Goal: Information Seeking & Learning: Learn about a topic

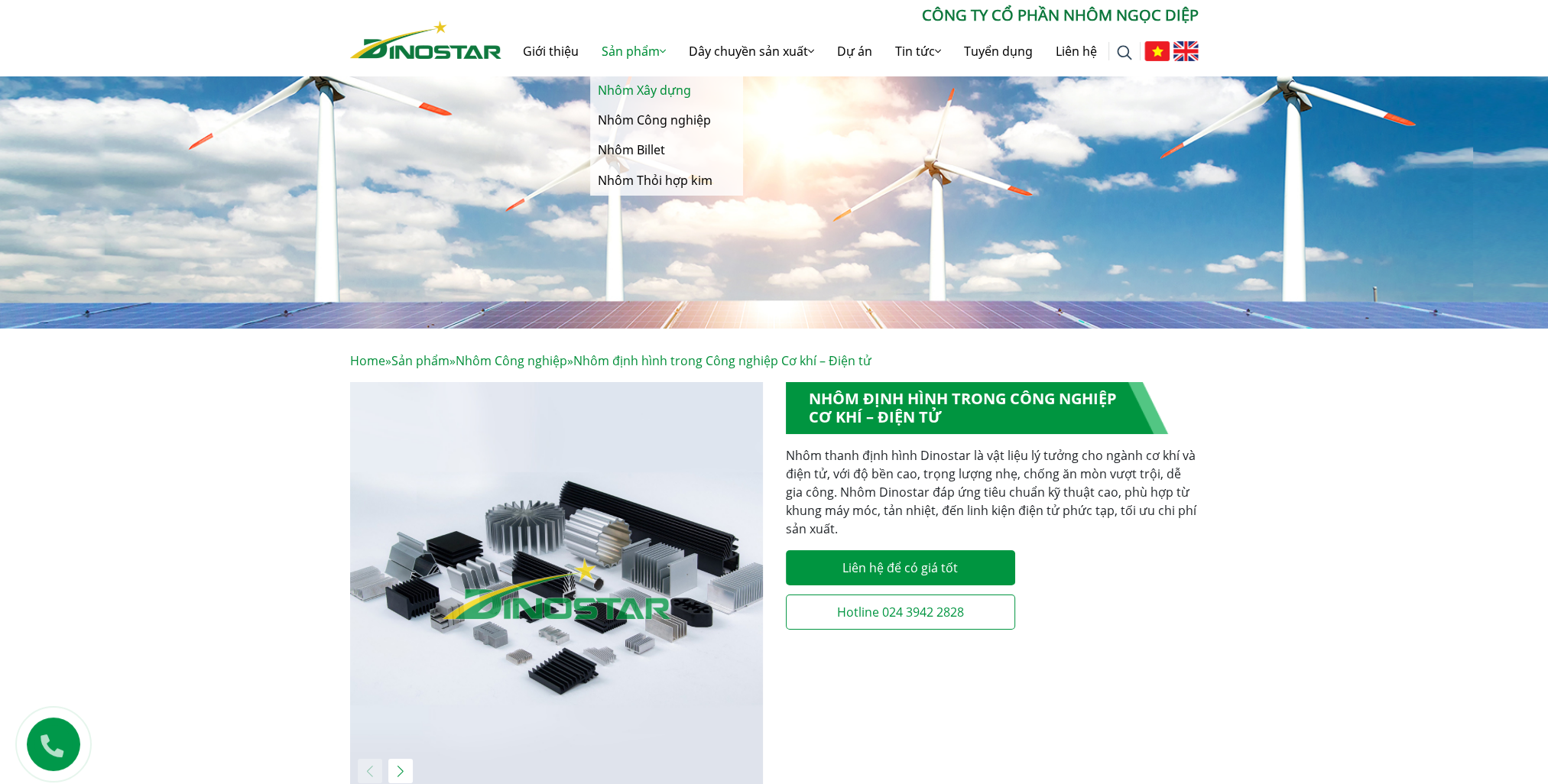
click at [656, 91] on link "Nhôm Xây dựng" at bounding box center [666, 91] width 153 height 30
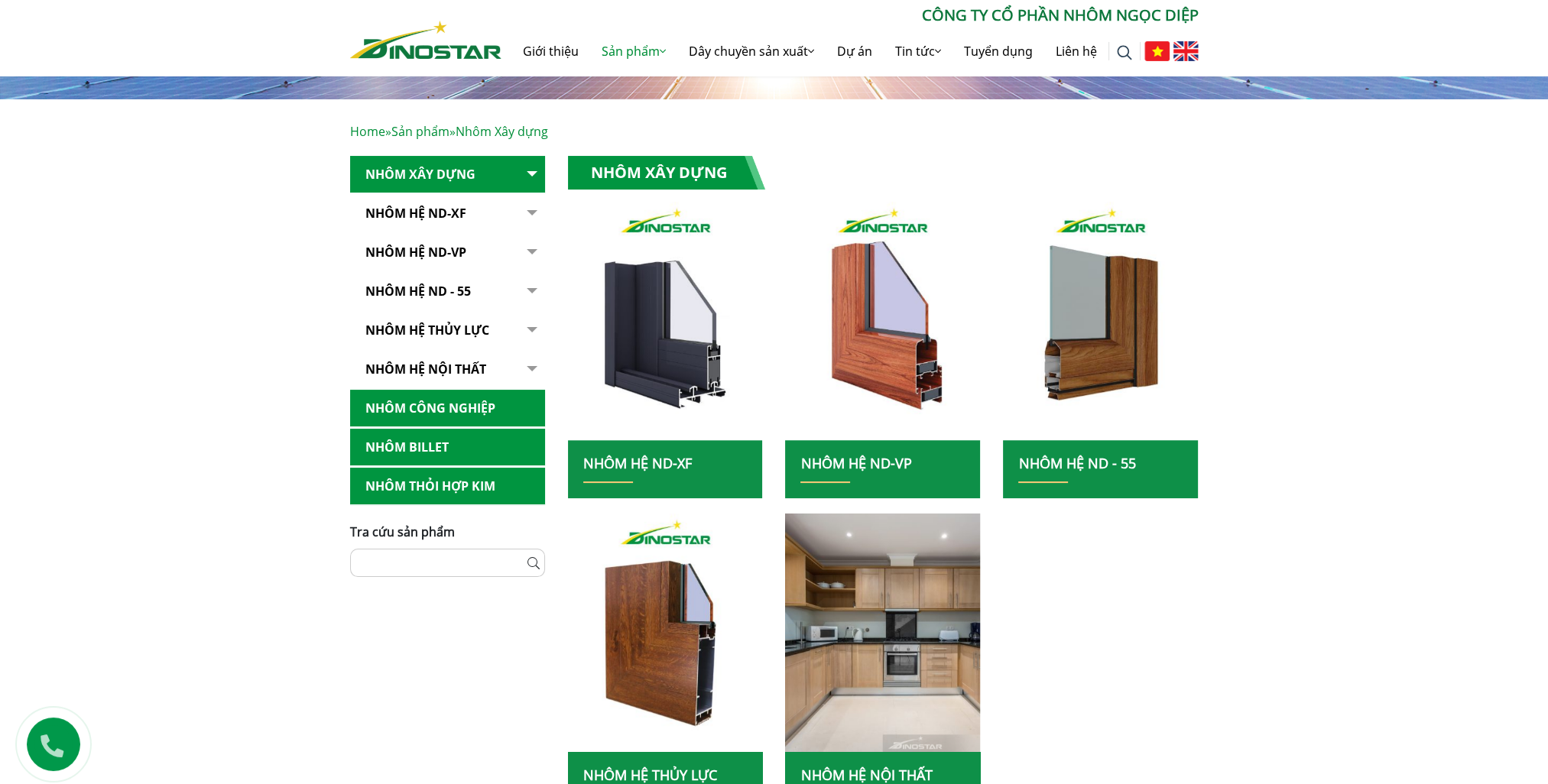
click at [416, 534] on span "Tra cứu sản phẩm" at bounding box center [402, 531] width 104 height 17
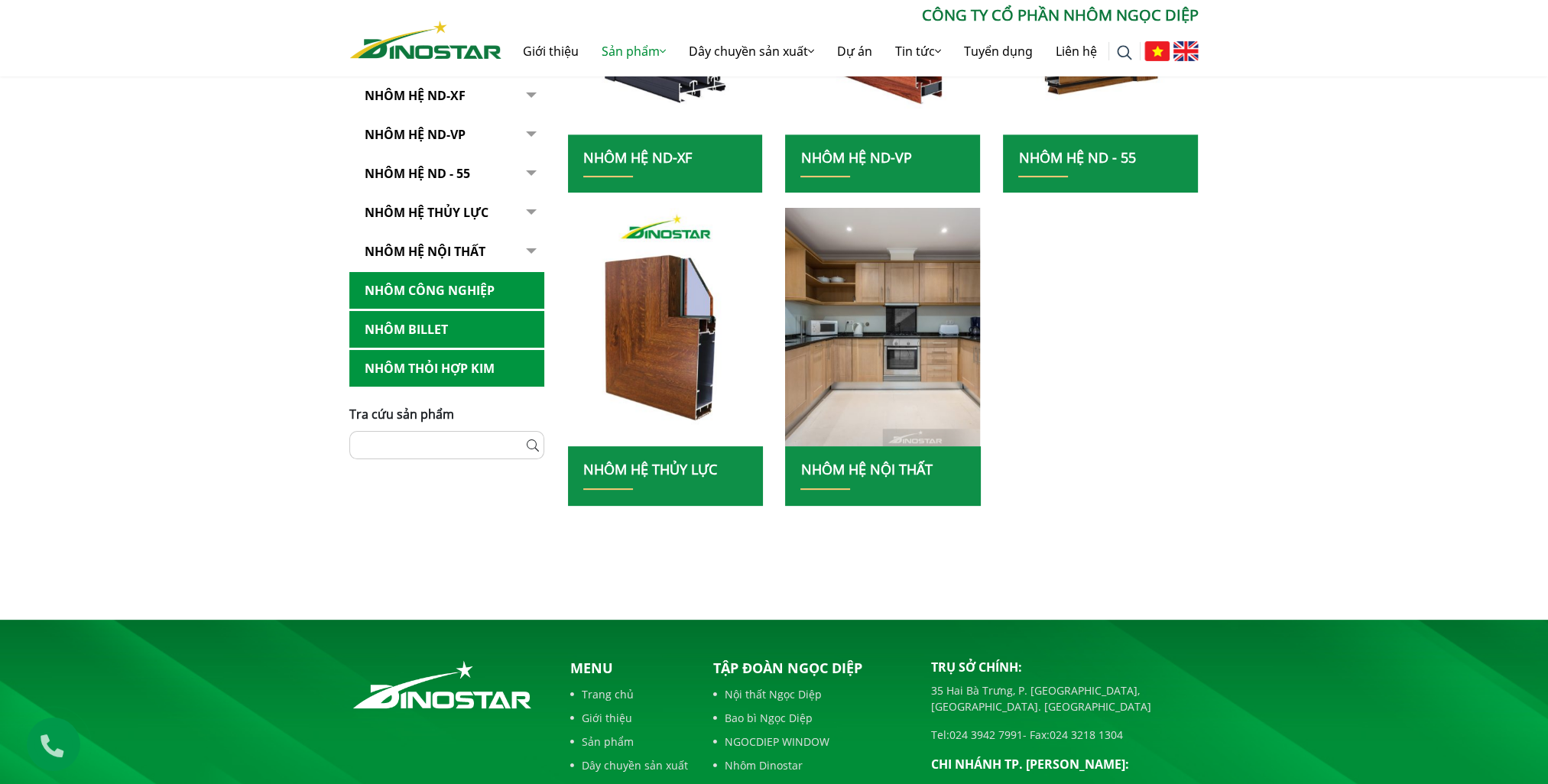
scroll to position [153, 0]
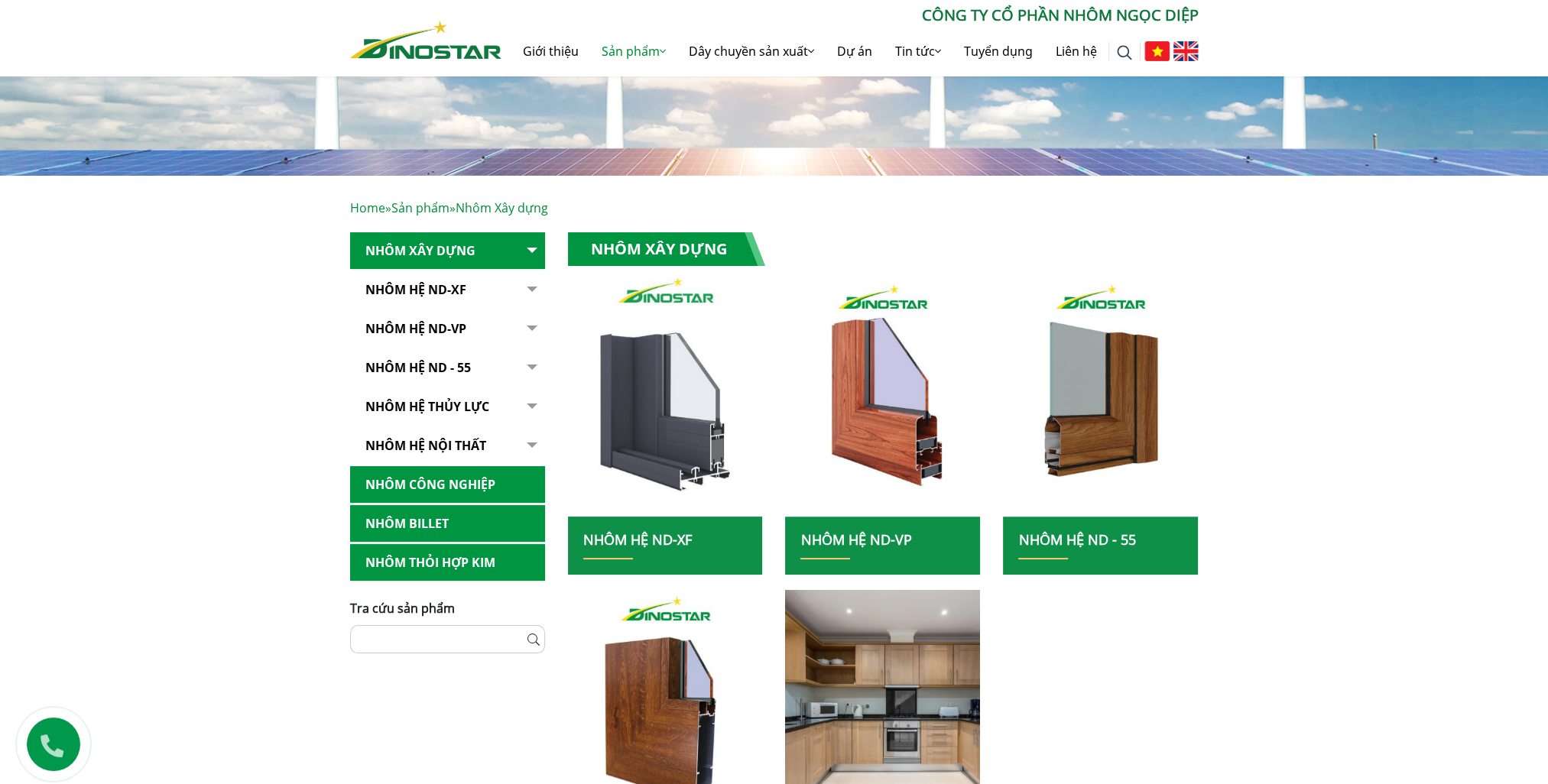
click at [674, 458] on img at bounding box center [666, 397] width 209 height 255
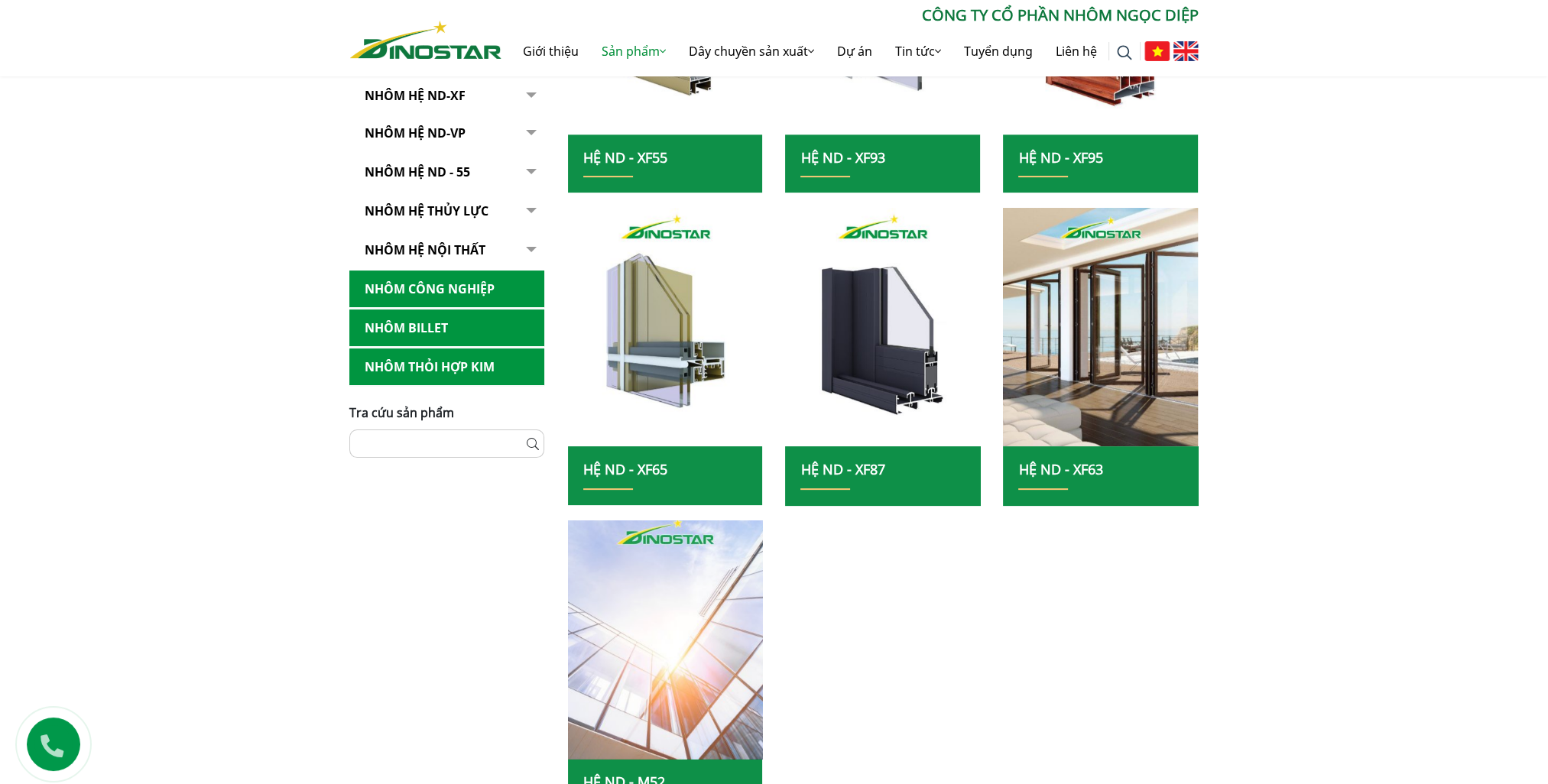
scroll to position [688, 0]
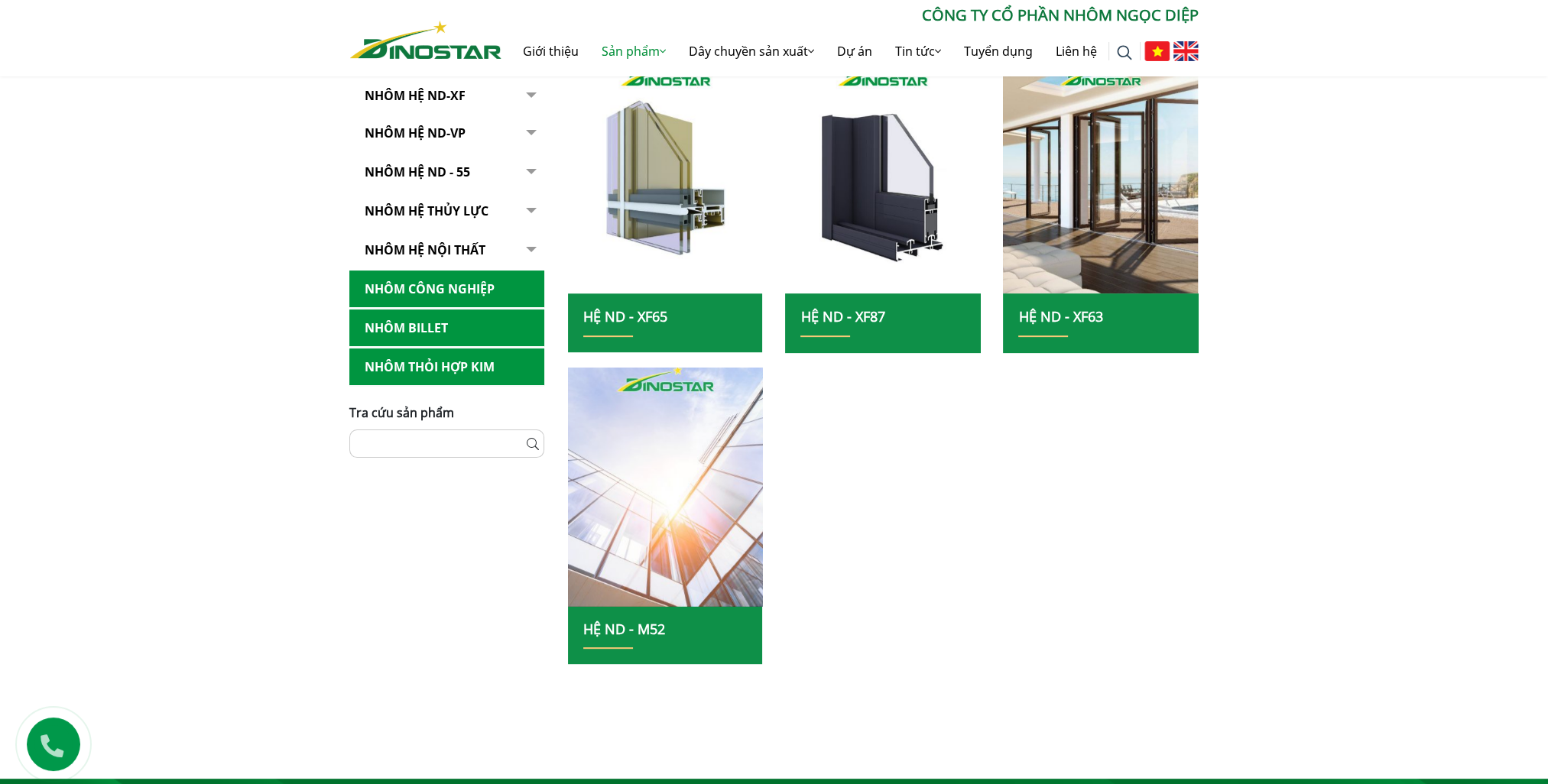
click at [659, 512] on img at bounding box center [666, 486] width 209 height 255
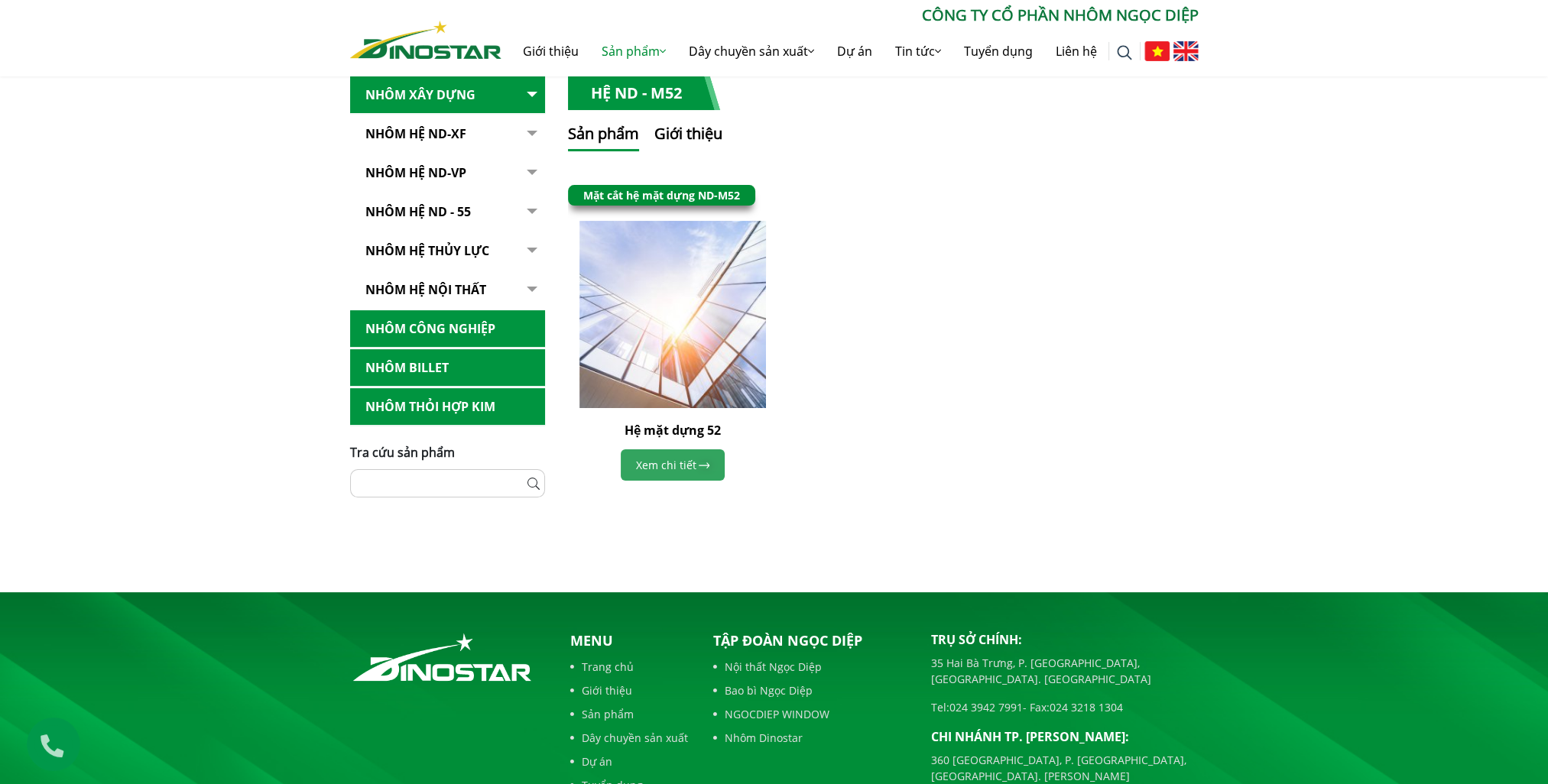
click at [698, 472] on link "Xem chi tiết" at bounding box center [673, 466] width 104 height 32
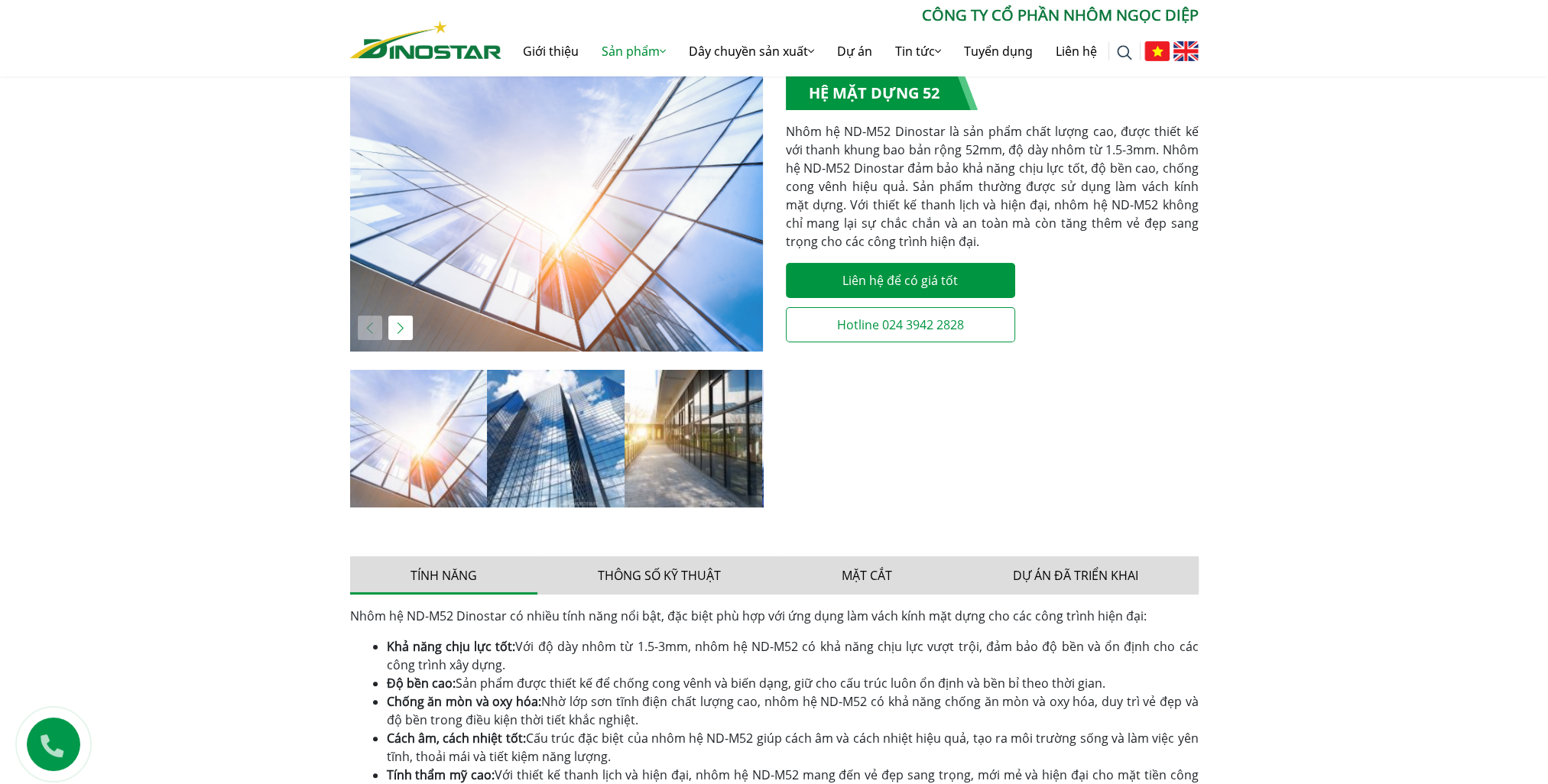
scroll to position [458, 0]
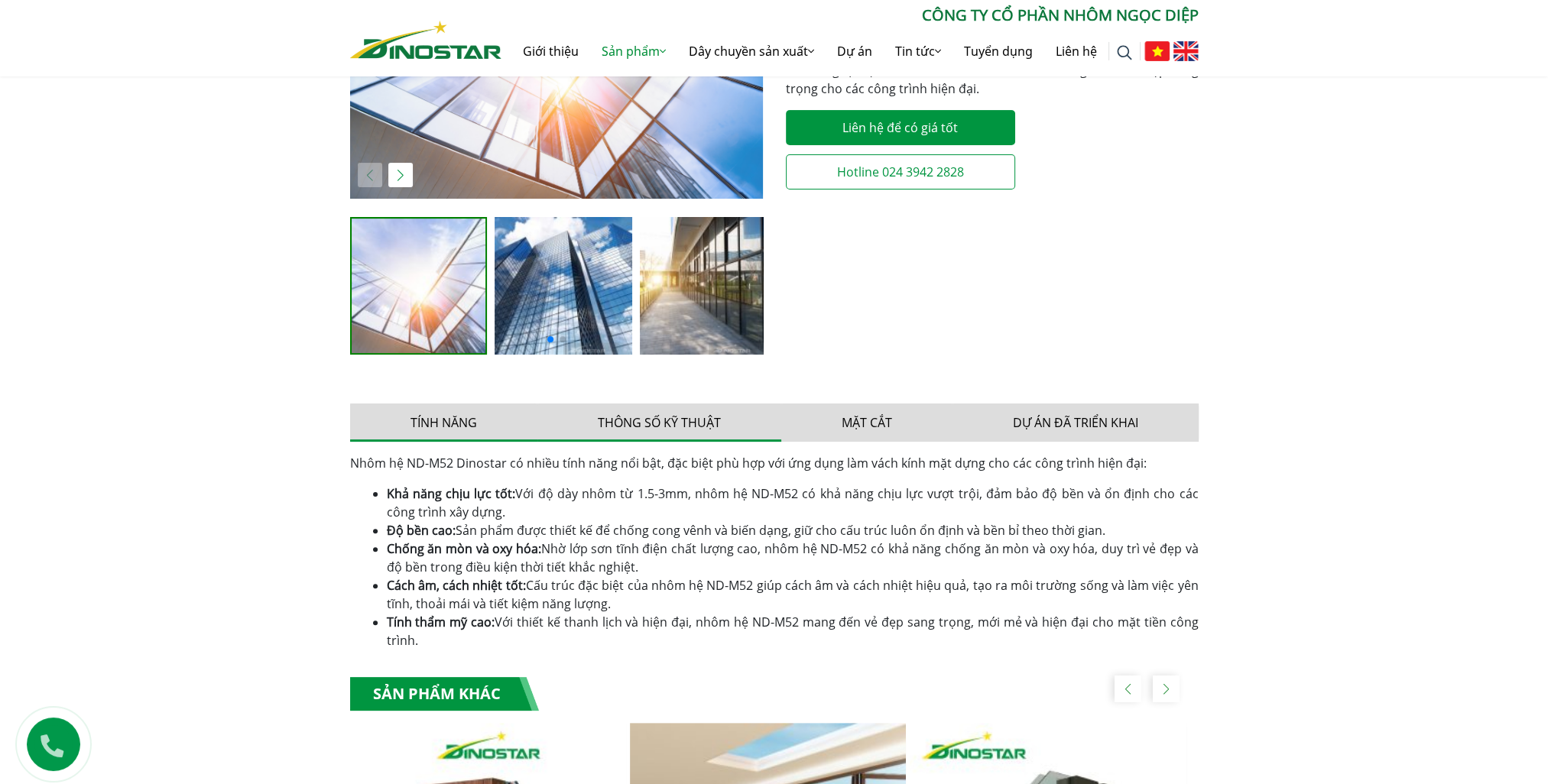
click at [677, 423] on button "Thông số kỹ thuật" at bounding box center [659, 423] width 244 height 38
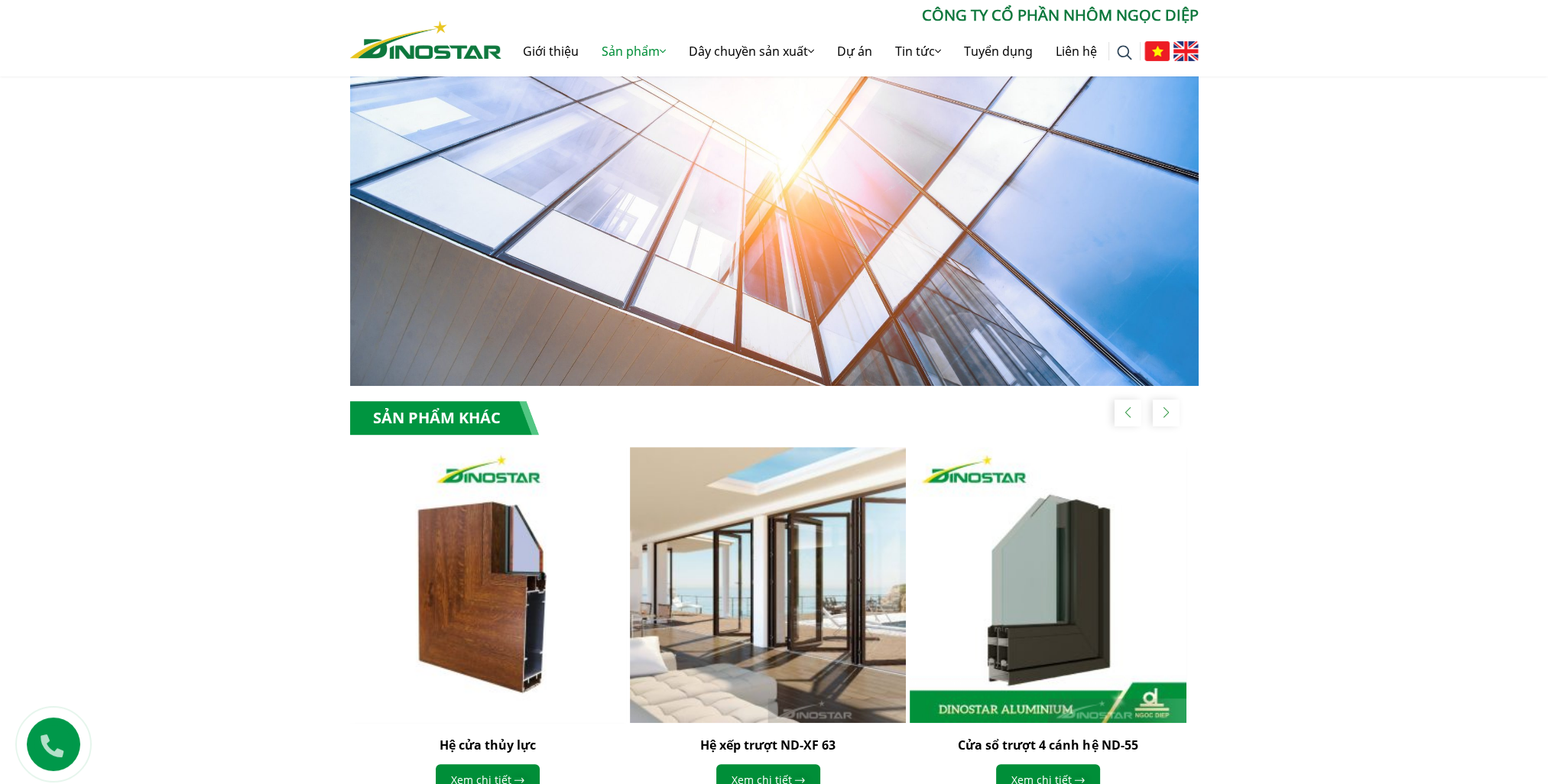
scroll to position [761, 0]
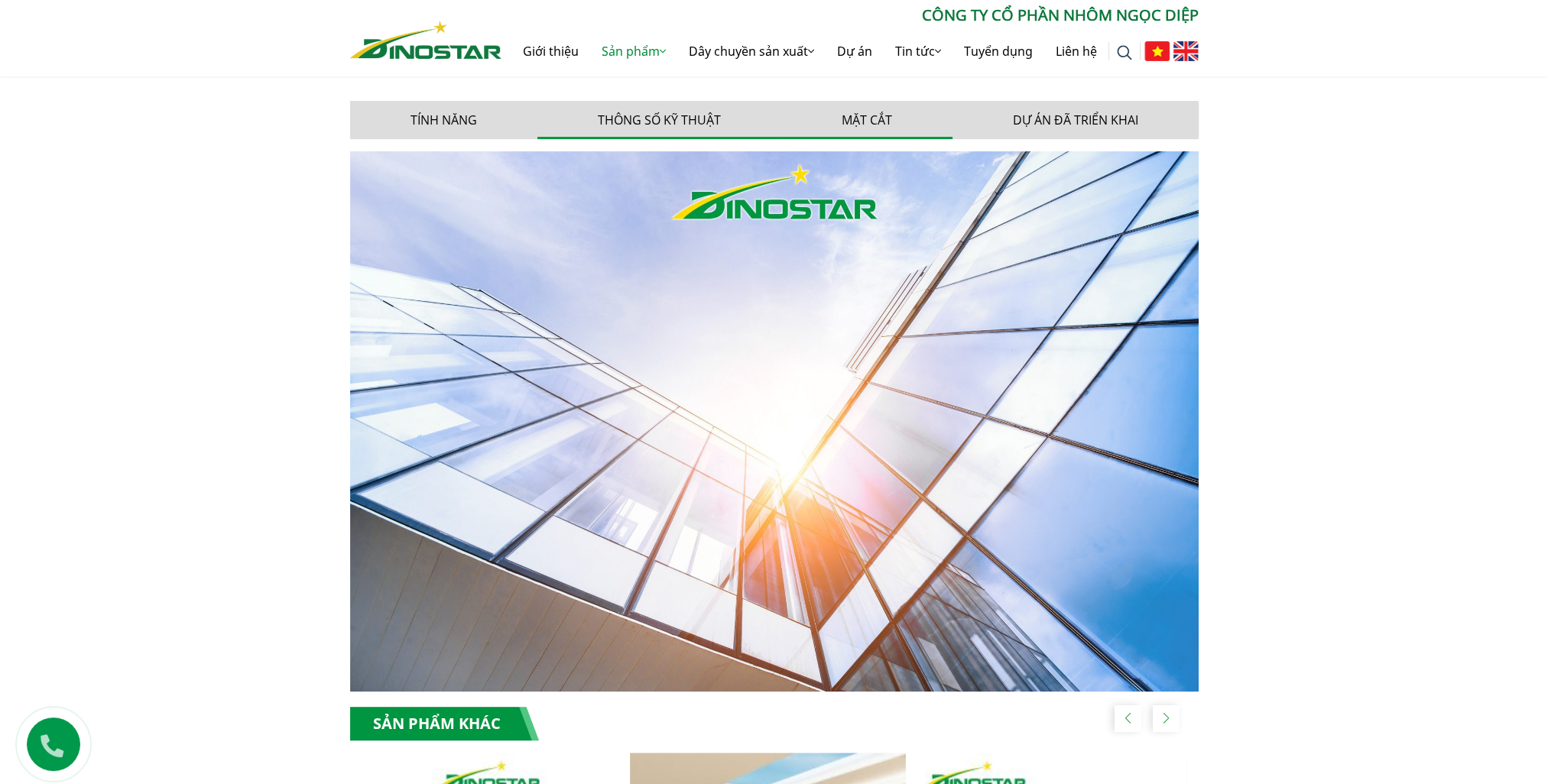
click at [893, 124] on button "Mặt cắt" at bounding box center [867, 120] width 172 height 38
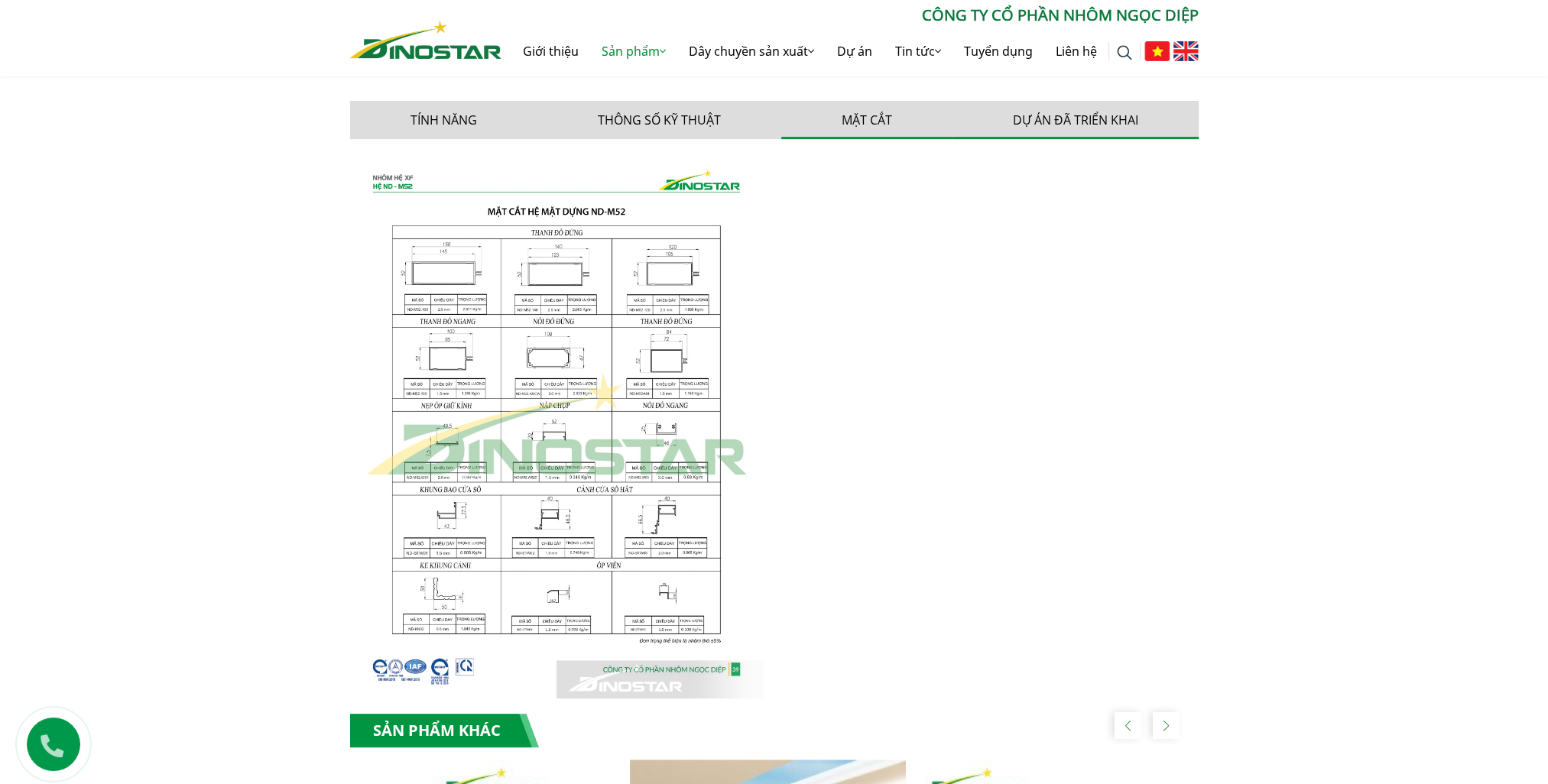
click at [1077, 124] on button "Dự án đã triển khai" at bounding box center [1075, 120] width 246 height 38
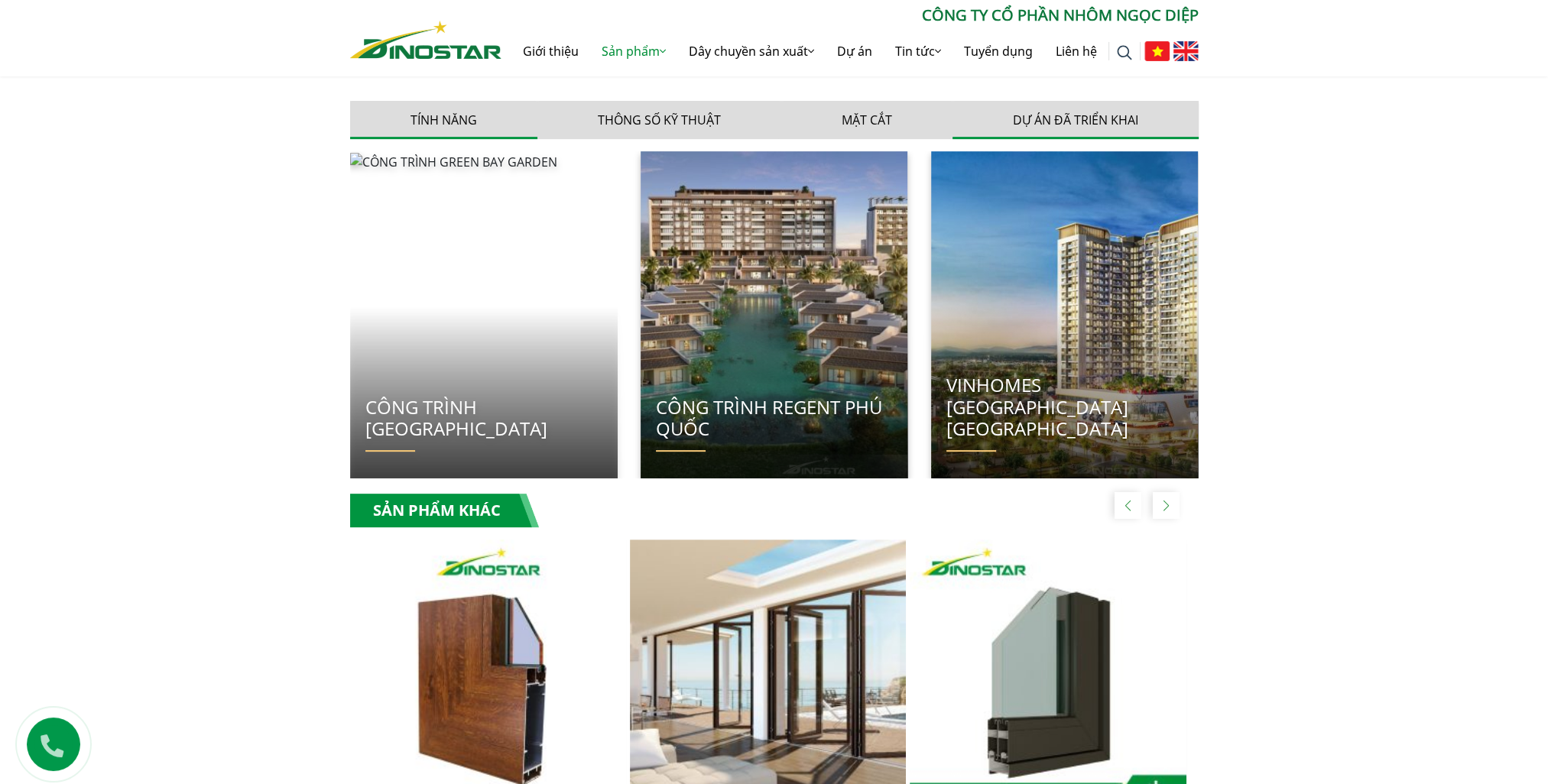
click at [530, 122] on button "Tính năng" at bounding box center [444, 120] width 187 height 38
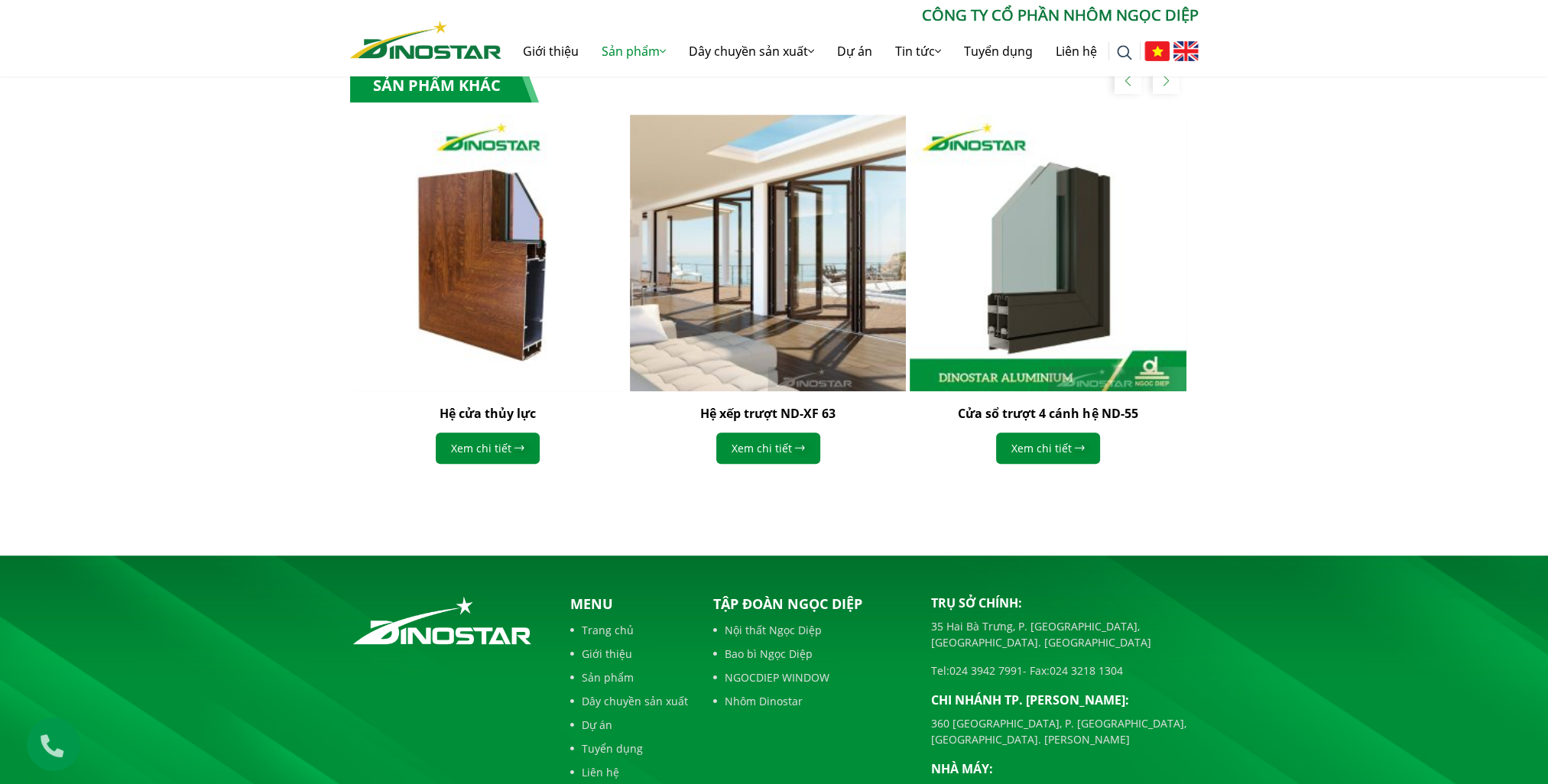
scroll to position [1193, 0]
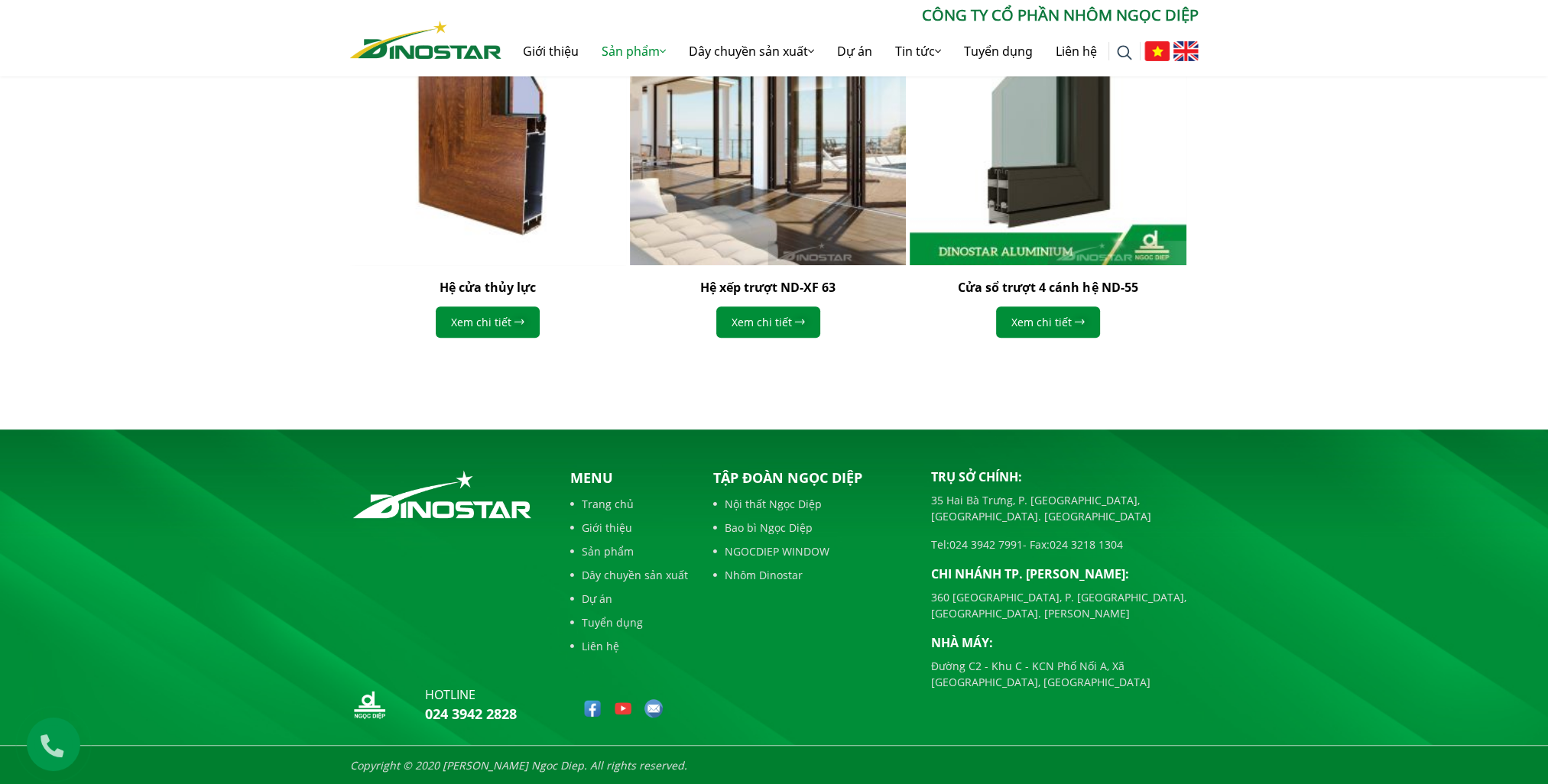
drag, startPoint x: 321, startPoint y: 365, endPoint x: 358, endPoint y: 381, distance: 40.3
